Goal: Task Accomplishment & Management: Manage account settings

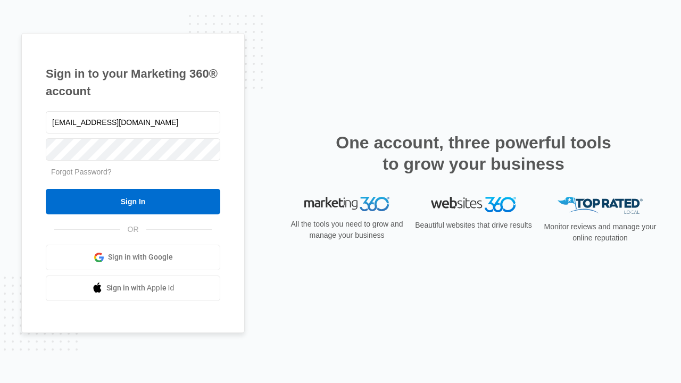
type input "[EMAIL_ADDRESS][DOMAIN_NAME]"
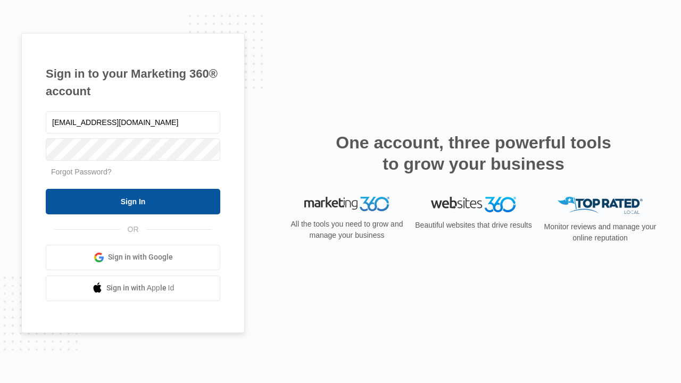
click at [133, 201] on input "Sign In" at bounding box center [133, 202] width 174 height 26
